Goal: Transaction & Acquisition: Purchase product/service

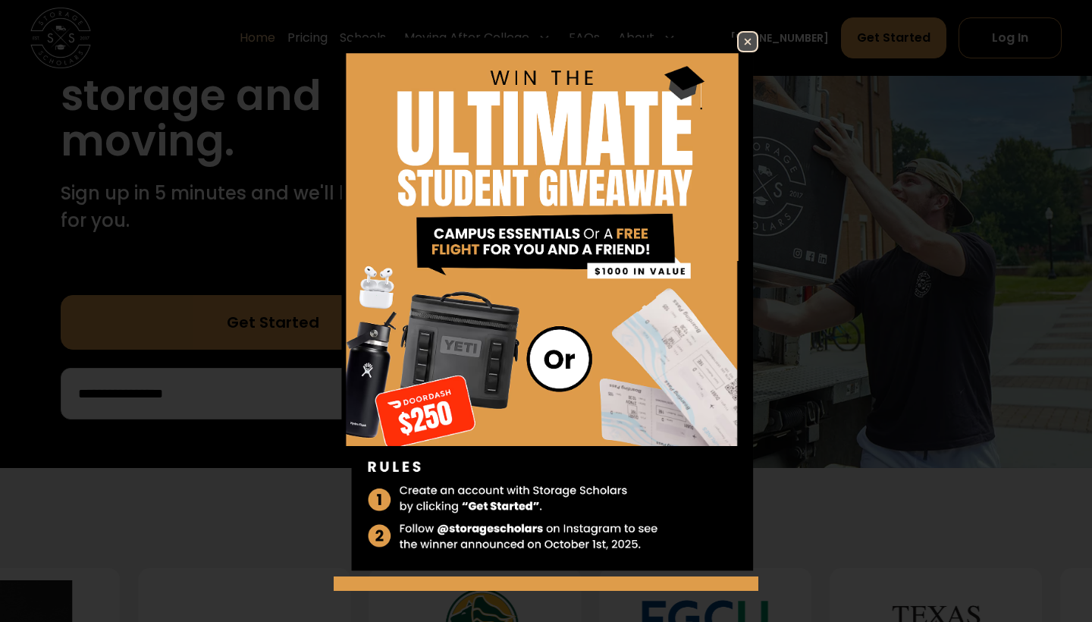
click at [743, 39] on img at bounding box center [748, 42] width 18 height 18
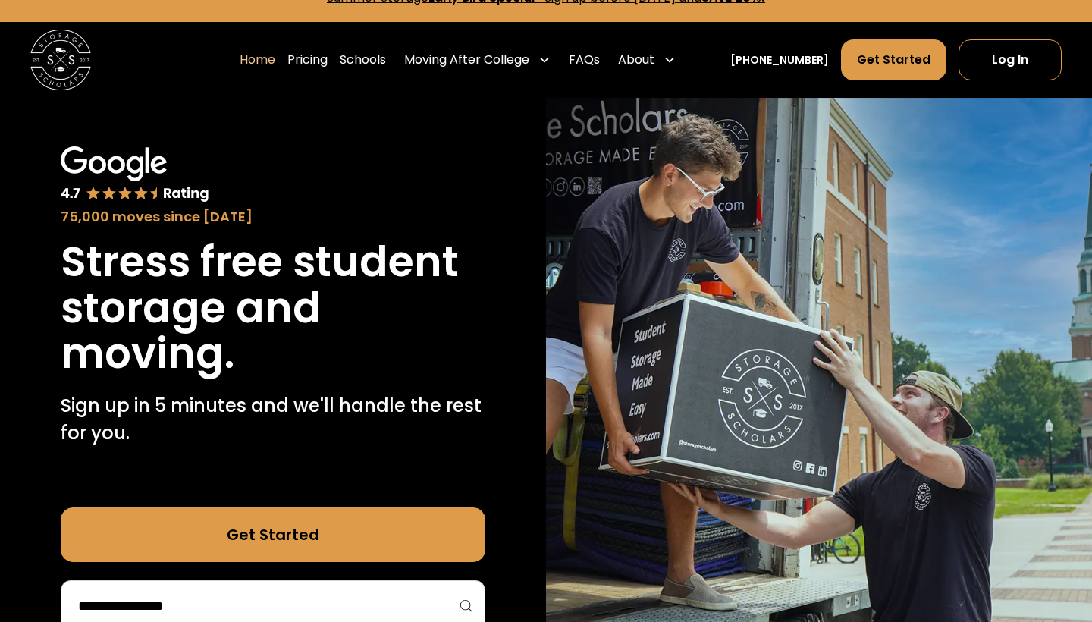
scroll to position [20, 0]
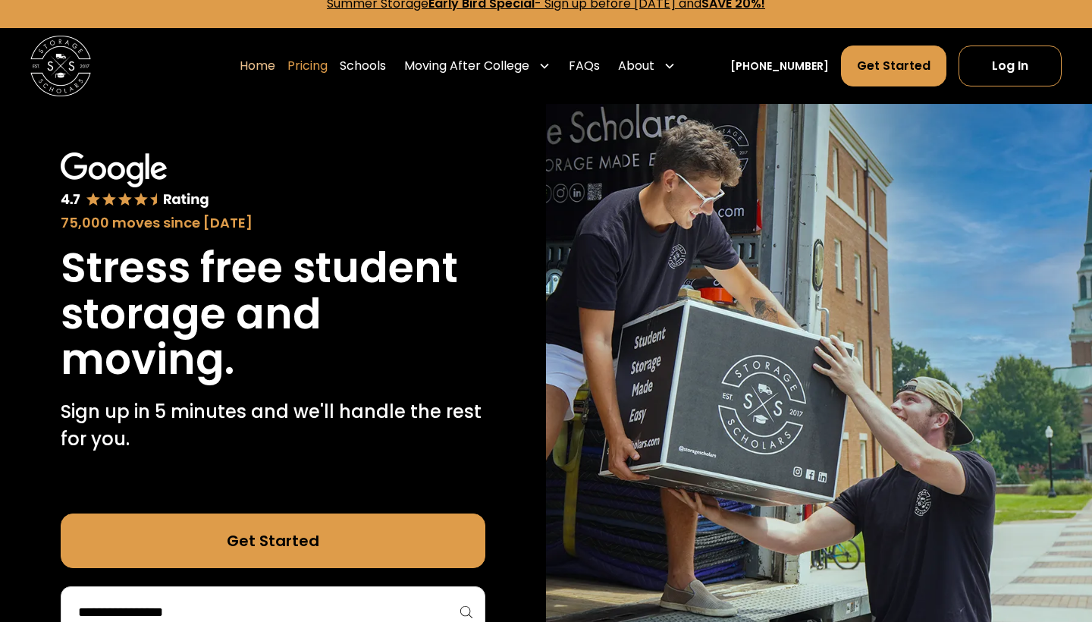
click at [320, 66] on link "Pricing" at bounding box center [307, 66] width 40 height 42
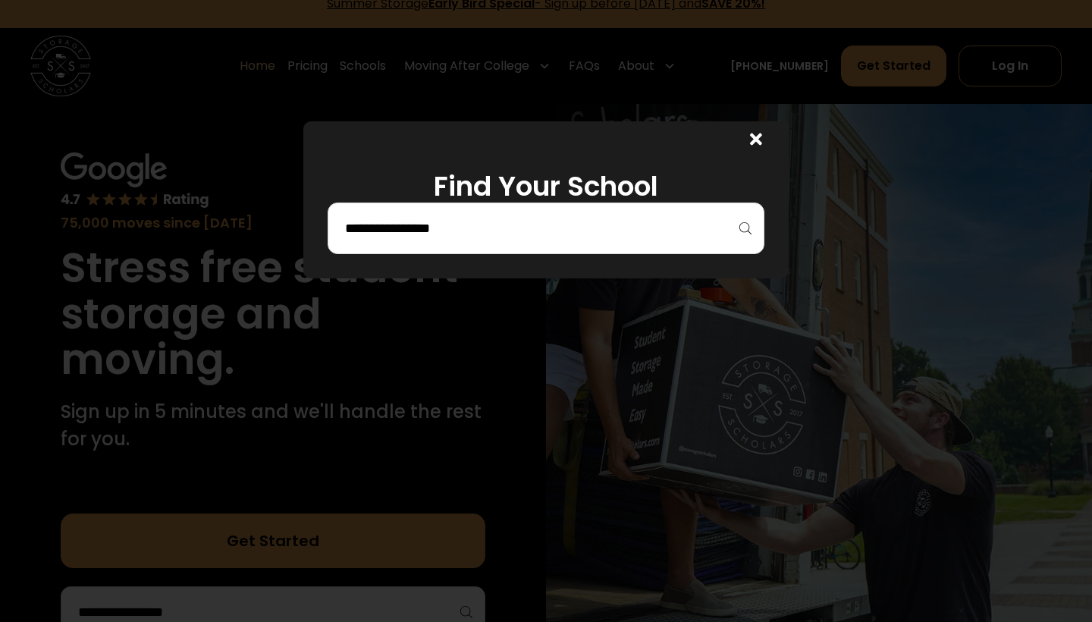
click at [399, 247] on div at bounding box center [546, 229] width 437 height 52
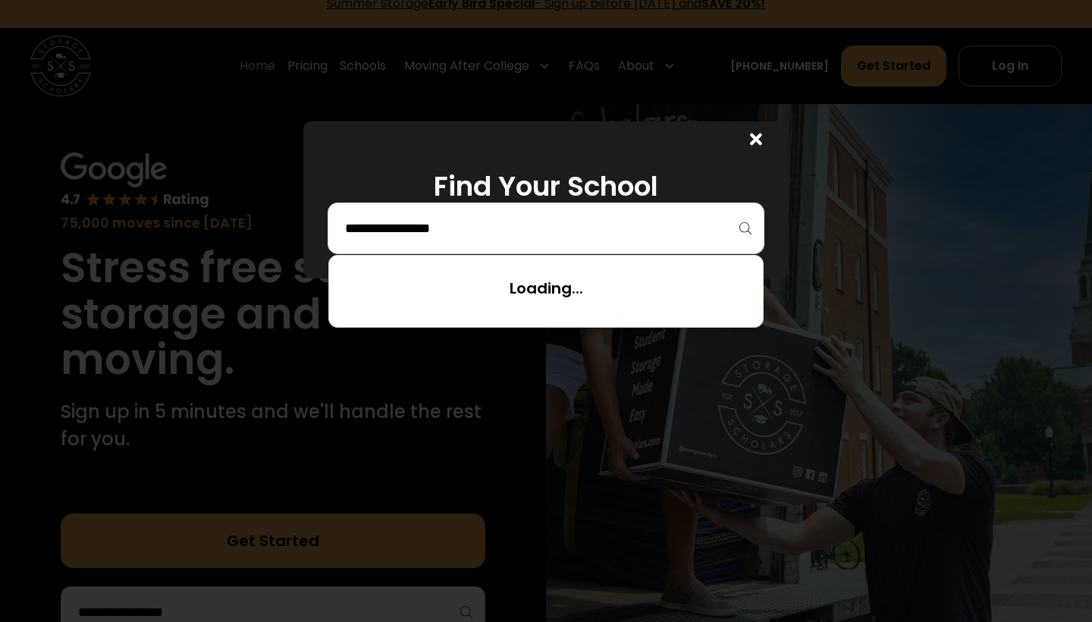
click at [404, 235] on input "search" at bounding box center [546, 228] width 405 height 26
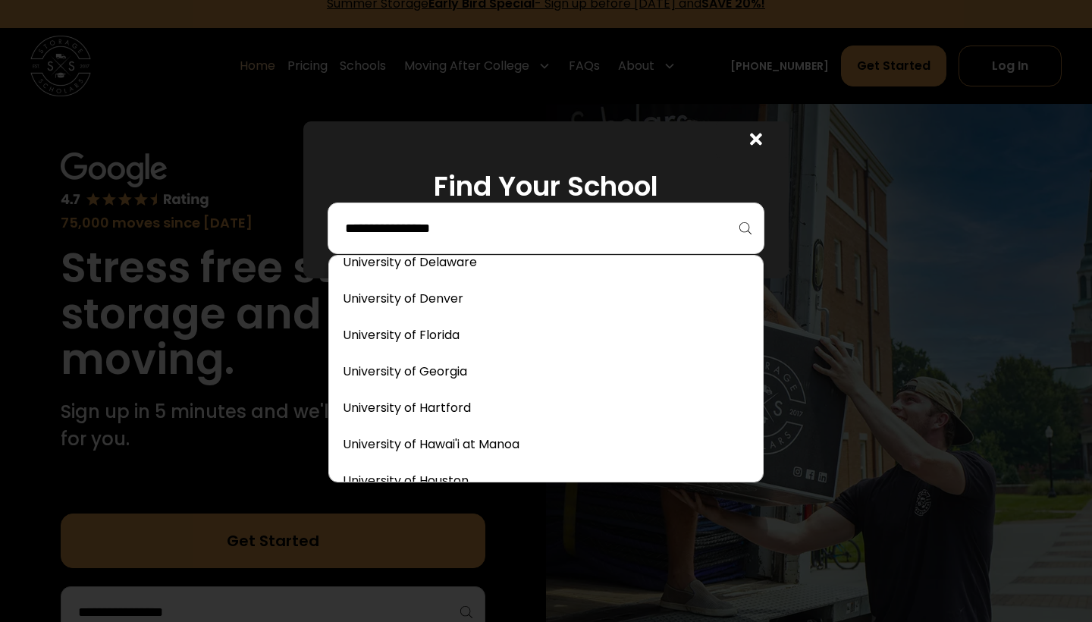
scroll to position [7347, 0]
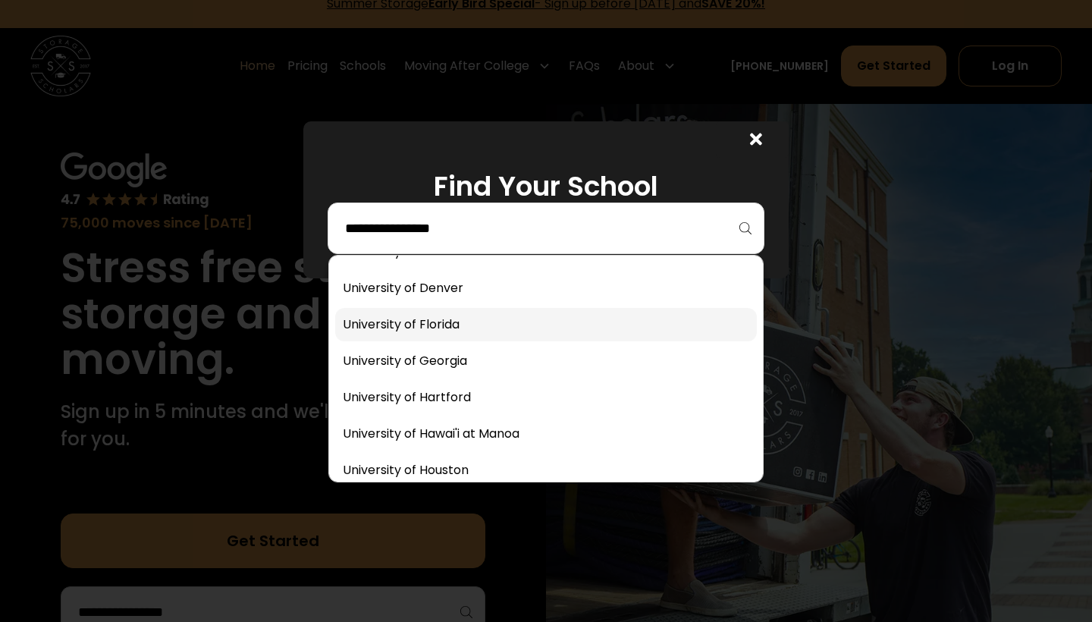
click at [412, 322] on link at bounding box center [546, 324] width 422 height 33
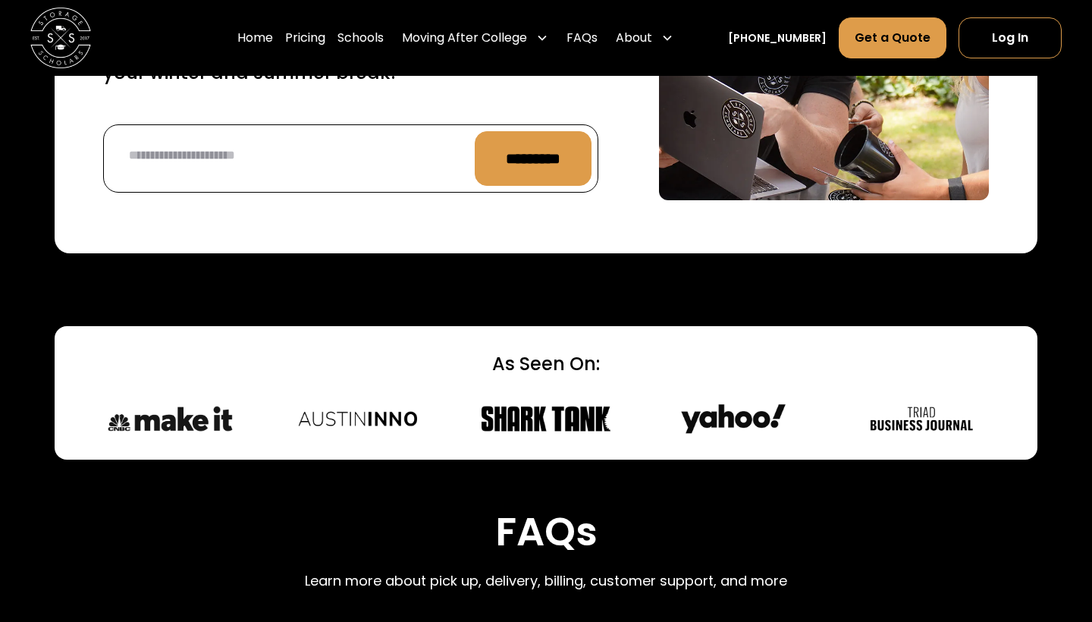
scroll to position [6070, 0]
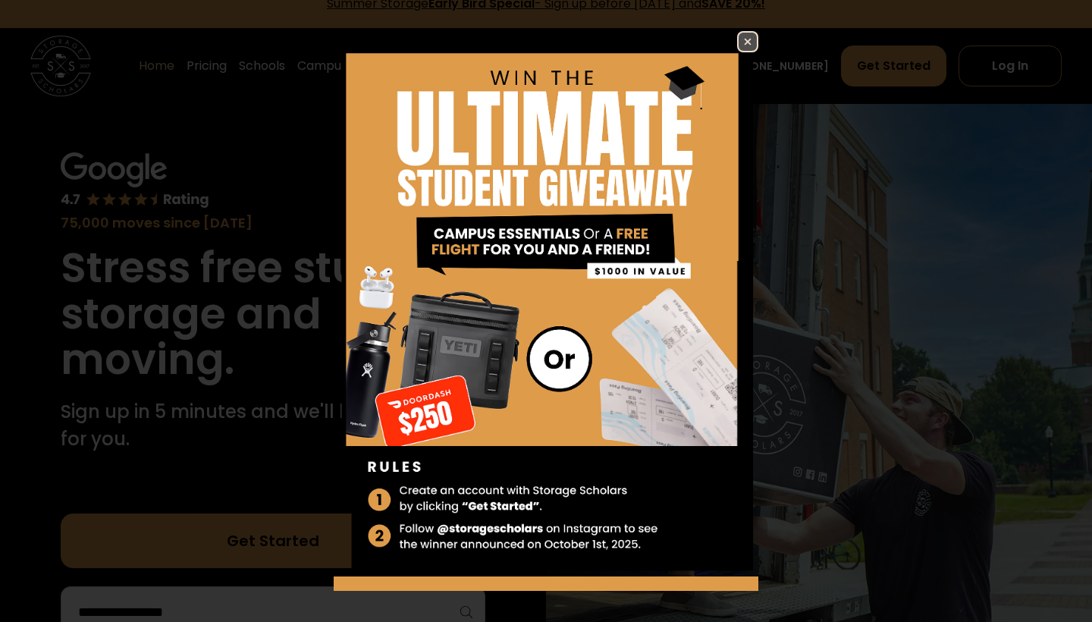
click at [750, 39] on img at bounding box center [748, 42] width 18 height 18
